Goal: Task Accomplishment & Management: Manage account settings

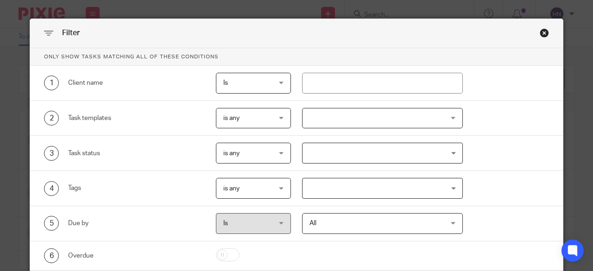
click at [337, 118] on div at bounding box center [382, 118] width 161 height 21
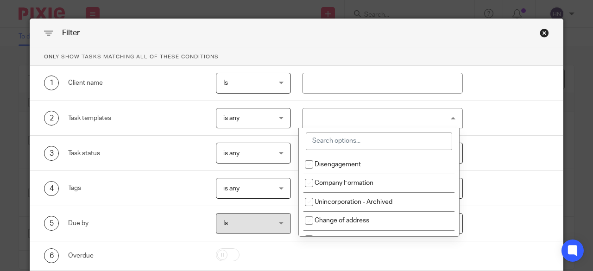
click at [336, 139] on input "search" at bounding box center [379, 141] width 146 height 18
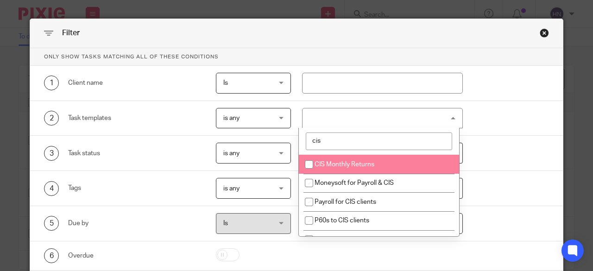
type input "cis"
click at [335, 163] on span "CIS Monthly Returns" at bounding box center [345, 164] width 60 height 6
checkbox input "true"
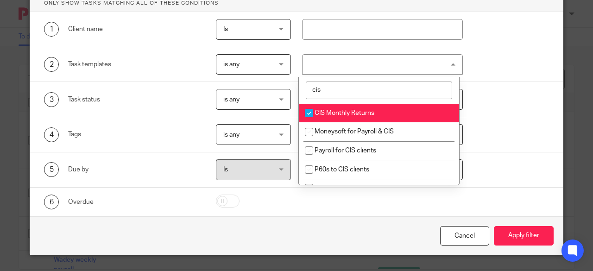
scroll to position [55, 0]
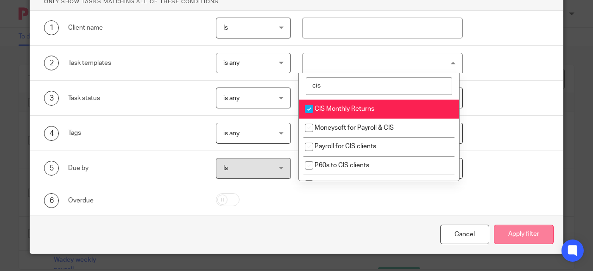
click at [529, 234] on button "Apply filter" at bounding box center [524, 235] width 60 height 20
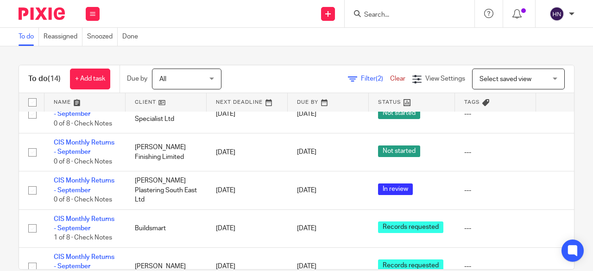
scroll to position [139, 0]
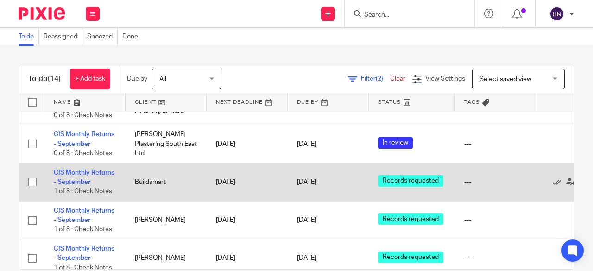
click at [65, 176] on td "CIS Monthly Returns - September 1 of 8 · Check Notes" at bounding box center [84, 182] width 81 height 38
click at [72, 170] on link "CIS Monthly Returns - September" at bounding box center [84, 178] width 61 height 16
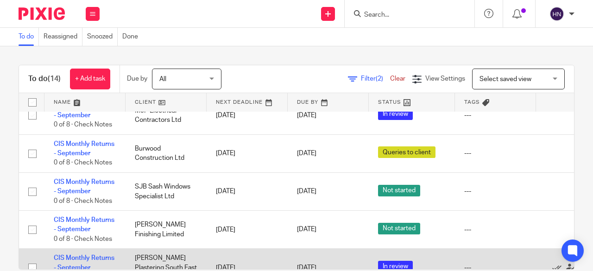
scroll to position [0, 0]
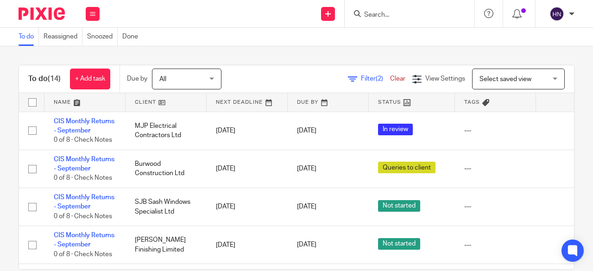
click at [390, 77] on link "Clear" at bounding box center [397, 79] width 15 height 6
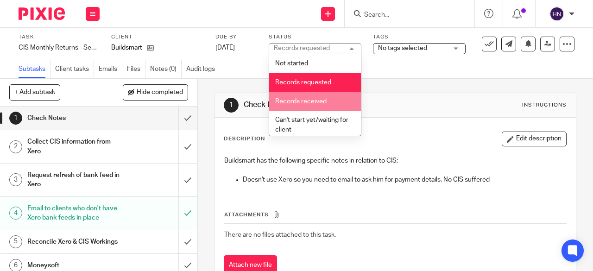
click at [315, 99] on span "Records received" at bounding box center [300, 101] width 51 height 6
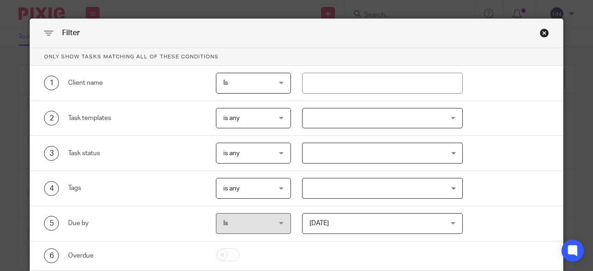
click at [351, 112] on div at bounding box center [382, 118] width 161 height 21
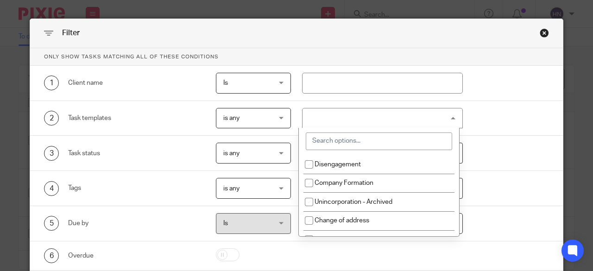
click at [342, 139] on input "search" at bounding box center [379, 141] width 146 height 18
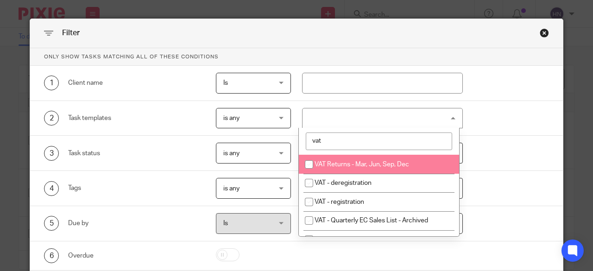
type input "vat"
click at [341, 166] on span "VAT Returns - Mar, Jun, Sep, Dec" at bounding box center [362, 164] width 95 height 6
checkbox input "true"
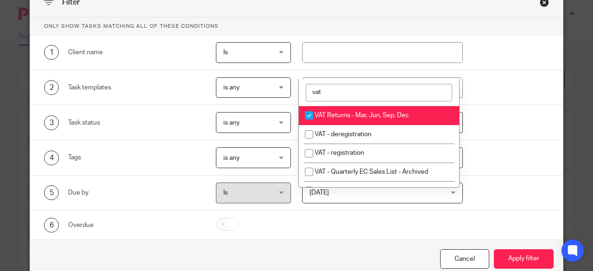
scroll to position [55, 0]
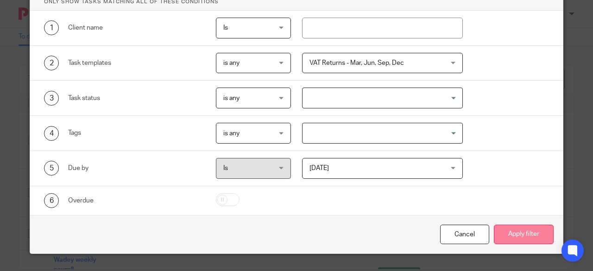
click at [522, 227] on button "Apply filter" at bounding box center [524, 235] width 60 height 20
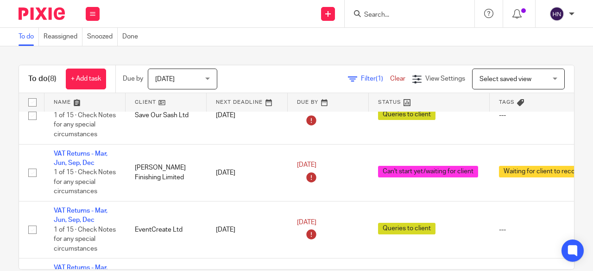
scroll to position [185, 0]
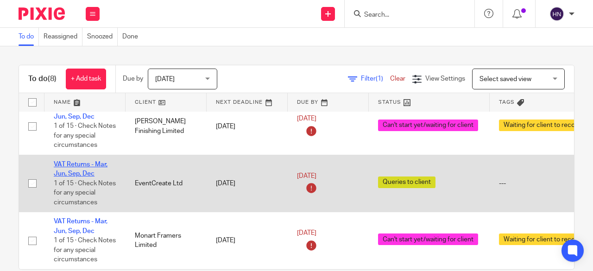
click at [82, 164] on link "VAT Returns - Mar, Jun, Sep, Dec" at bounding box center [81, 169] width 54 height 16
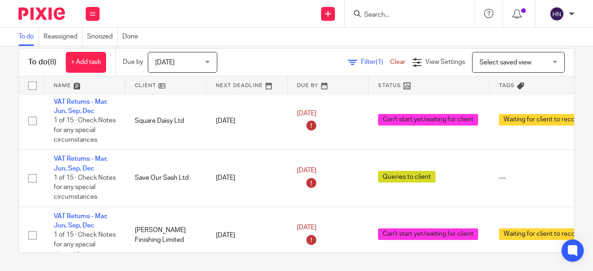
scroll to position [0, 0]
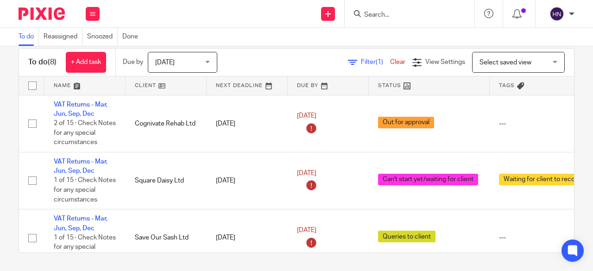
click at [390, 63] on link "Clear" at bounding box center [397, 62] width 15 height 6
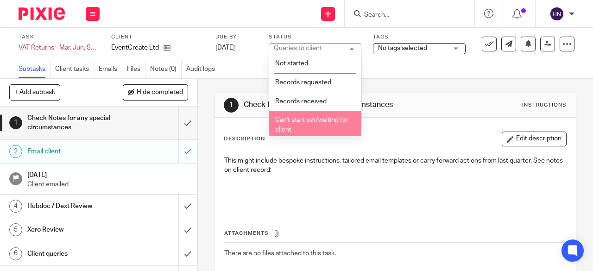
scroll to position [93, 0]
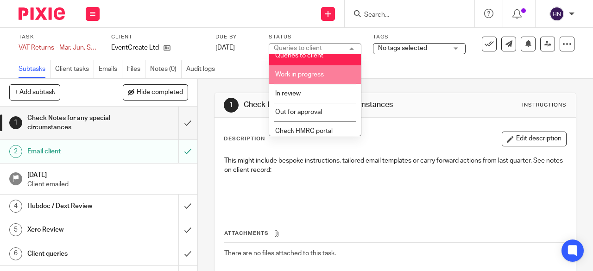
click at [310, 76] on span "Work in progress" at bounding box center [299, 74] width 49 height 6
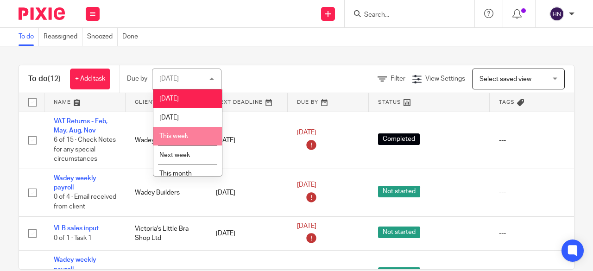
scroll to position [44, 0]
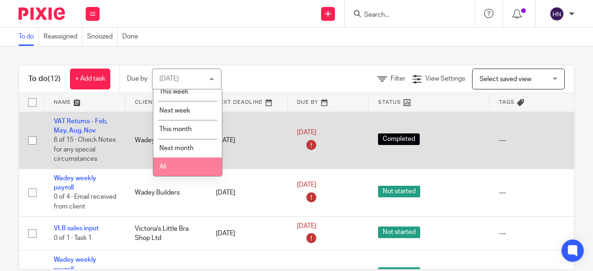
drag, startPoint x: 183, startPoint y: 167, endPoint x: 193, endPoint y: 159, distance: 12.5
click at [183, 166] on li "All" at bounding box center [187, 167] width 69 height 19
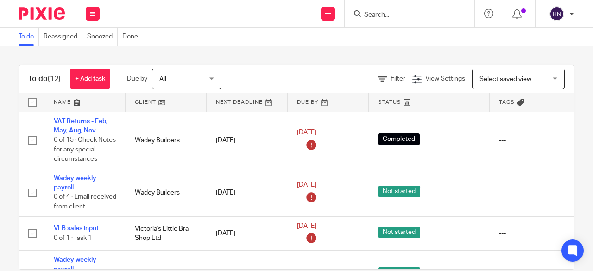
click at [391, 76] on span "Filter" at bounding box center [398, 79] width 15 height 6
click at [376, 76] on span "(1)" at bounding box center [379, 79] width 7 height 6
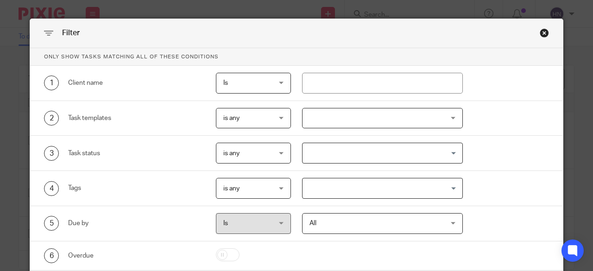
click at [319, 120] on div at bounding box center [382, 118] width 161 height 21
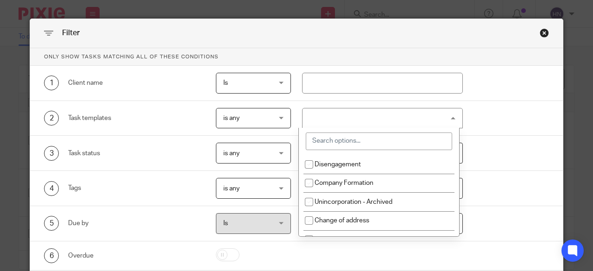
click at [330, 138] on input "search" at bounding box center [379, 141] width 146 height 18
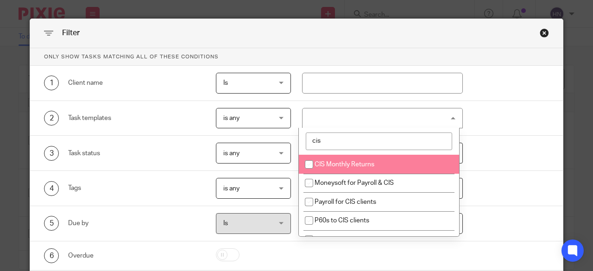
type input "cis"
click at [329, 163] on span "CIS Monthly Returns" at bounding box center [345, 164] width 60 height 6
checkbox input "true"
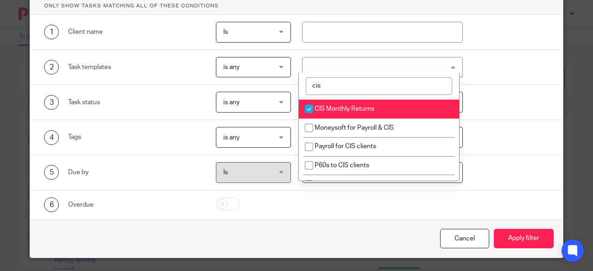
scroll to position [55, 0]
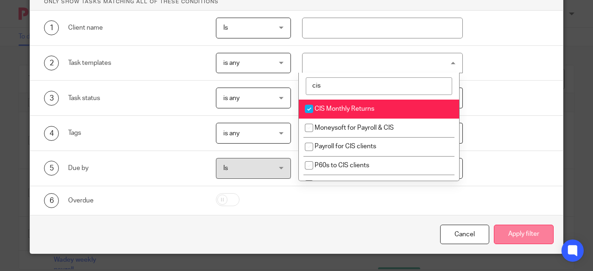
click at [511, 237] on button "Apply filter" at bounding box center [524, 235] width 60 height 20
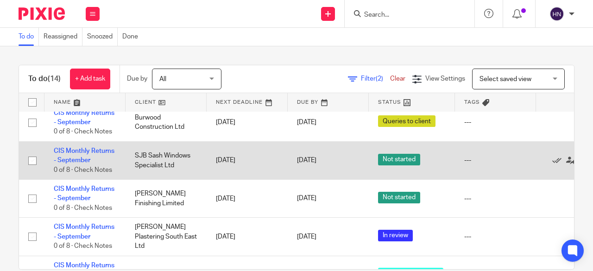
scroll to position [46, 63]
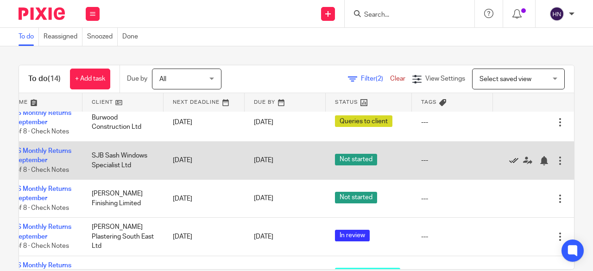
click at [509, 159] on icon at bounding box center [513, 160] width 9 height 9
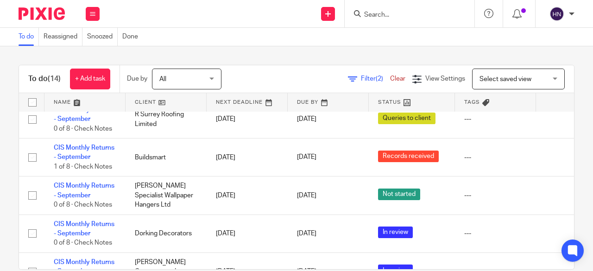
scroll to position [232, 0]
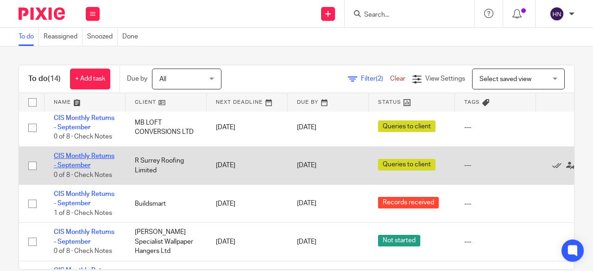
click at [102, 155] on link "CIS Monthly Returns - September" at bounding box center [84, 161] width 61 height 16
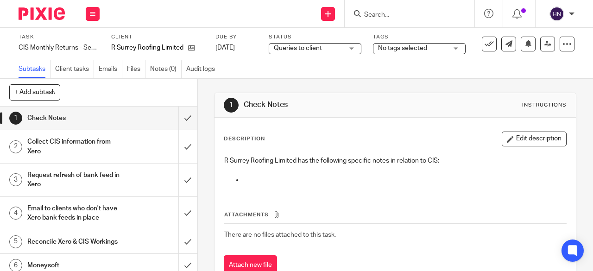
click at [286, 46] on span "Queries to client" at bounding box center [298, 48] width 48 height 6
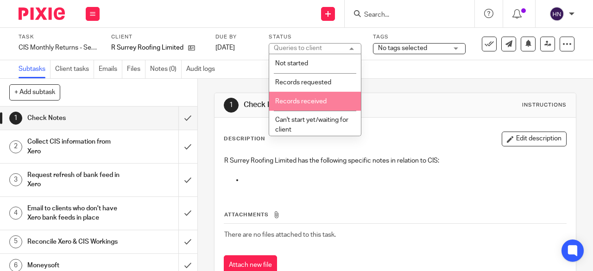
click at [289, 98] on span "Records received" at bounding box center [300, 101] width 51 height 6
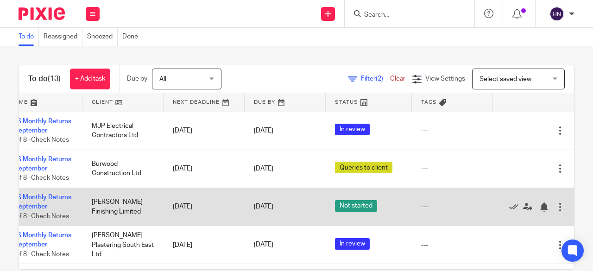
scroll to position [0, 63]
click at [509, 206] on icon at bounding box center [513, 206] width 9 height 9
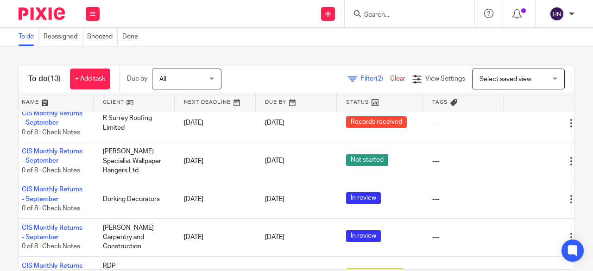
scroll to position [289, 32]
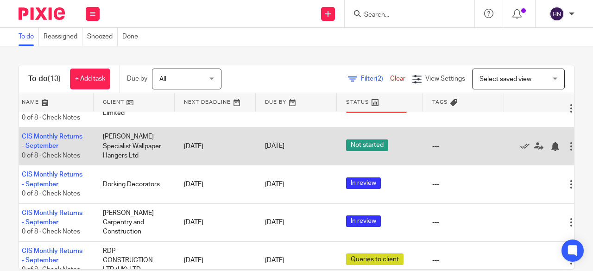
drag, startPoint x: 103, startPoint y: 134, endPoint x: 135, endPoint y: 132, distance: 32.5
click at [135, 132] on td "[PERSON_NAME] Specialist Wallpaper Hangers Ltd" at bounding box center [134, 146] width 81 height 38
drag, startPoint x: 149, startPoint y: 134, endPoint x: 109, endPoint y: 135, distance: 39.8
click at [109, 135] on td "[PERSON_NAME] Specialist Wallpaper Hangers Ltd" at bounding box center [134, 146] width 81 height 38
click at [67, 135] on link "CIS Monthly Returns - September" at bounding box center [52, 141] width 61 height 16
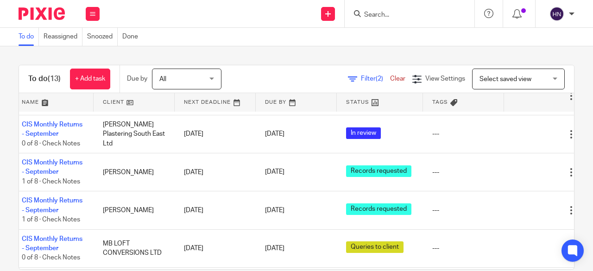
scroll to position [0, 32]
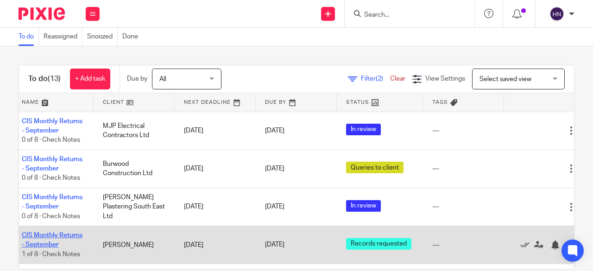
click at [33, 232] on link "CIS Monthly Returns - September" at bounding box center [52, 240] width 61 height 16
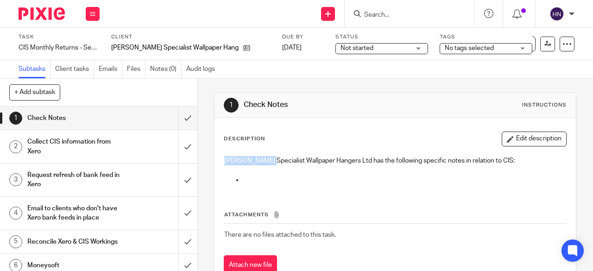
drag, startPoint x: 267, startPoint y: 160, endPoint x: 220, endPoint y: 163, distance: 47.3
click at [220, 163] on div "[PERSON_NAME] Specialist Wallpaper Hangers Ltd has the following specific notes…" at bounding box center [395, 171] width 351 height 40
copy p "[PERSON_NAME]"
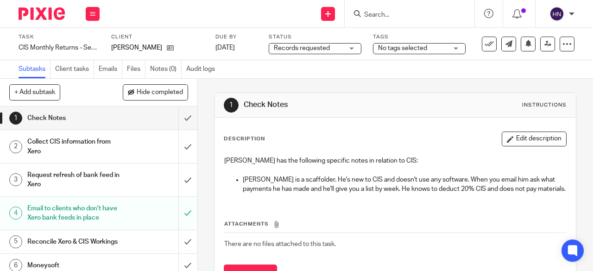
click at [313, 52] on span "Records requested" at bounding box center [308, 49] width 69 height 10
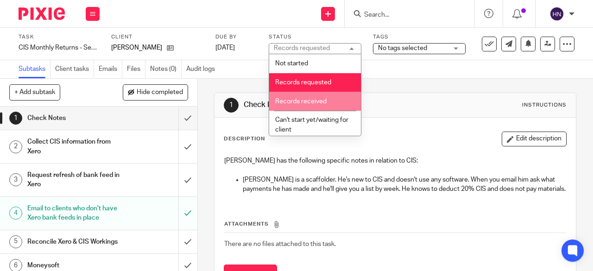
click at [309, 98] on span "Records received" at bounding box center [300, 101] width 51 height 6
